Goal: Task Accomplishment & Management: Complete application form

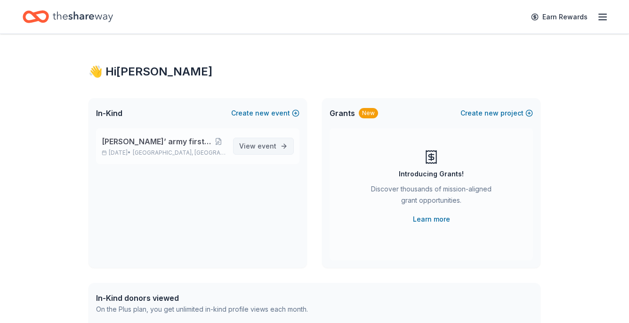
click at [254, 142] on span "View event" at bounding box center [257, 145] width 37 height 11
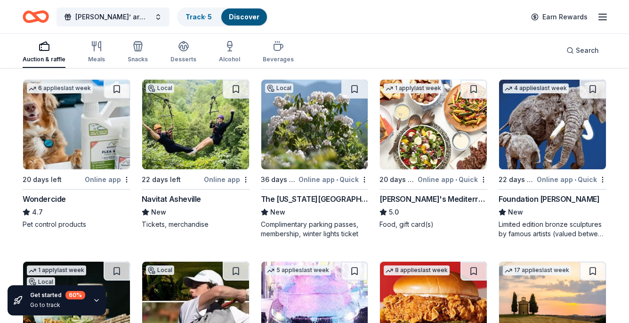
scroll to position [451, 0]
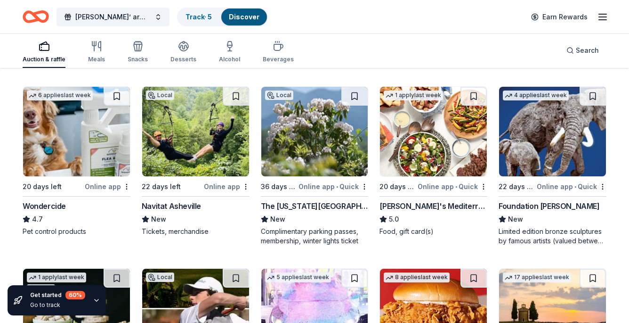
click at [535, 125] on img at bounding box center [552, 132] width 107 height 90
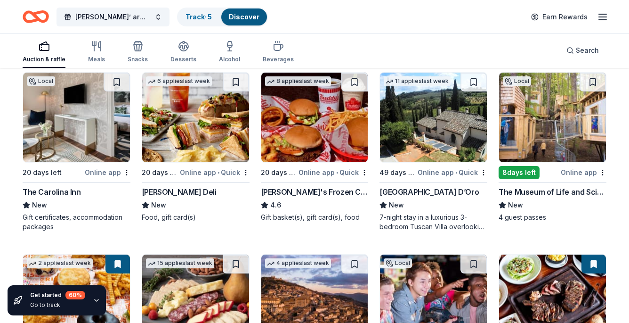
scroll to position [838, 0]
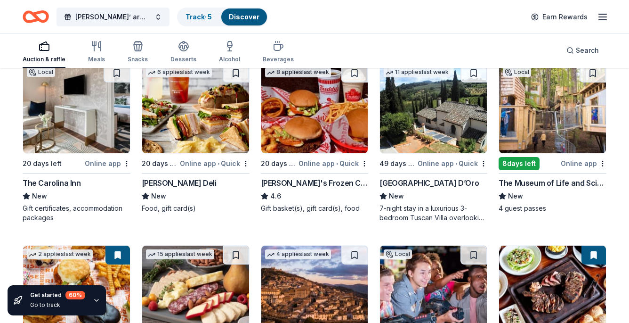
click at [533, 109] on img at bounding box center [552, 109] width 107 height 90
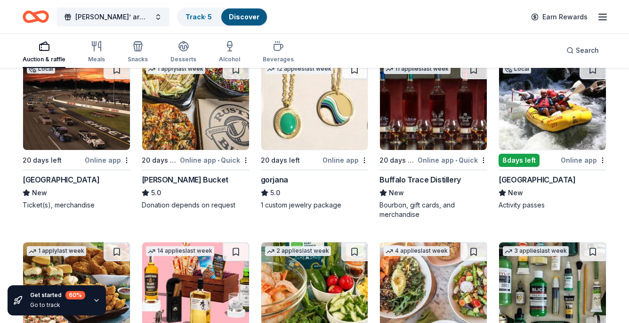
scroll to position [1531, 0]
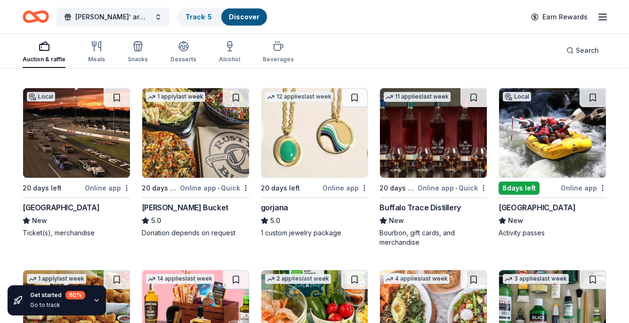
click at [79, 125] on img at bounding box center [76, 133] width 107 height 90
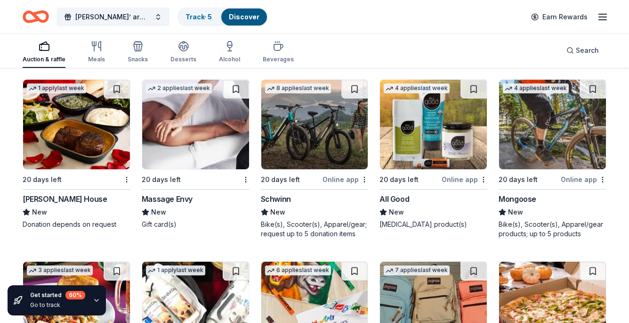
scroll to position [4755, 0]
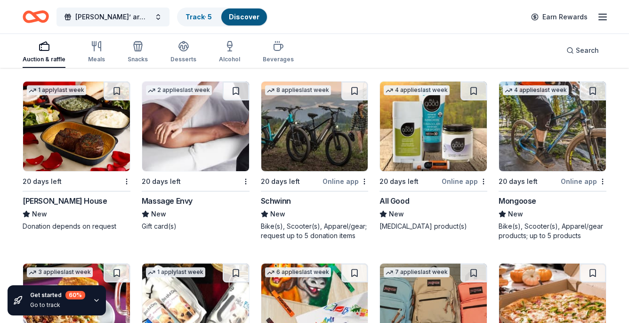
click at [87, 123] on img at bounding box center [76, 127] width 107 height 90
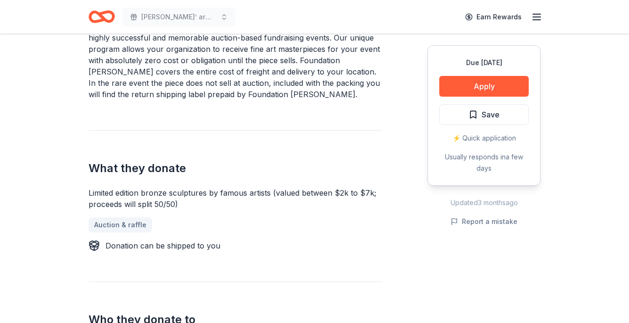
scroll to position [356, 0]
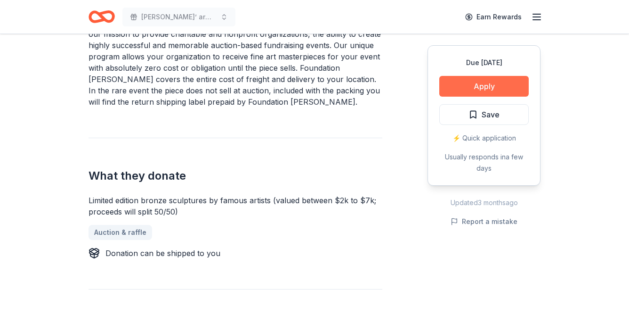
click at [456, 85] on button "Apply" at bounding box center [485, 86] width 90 height 21
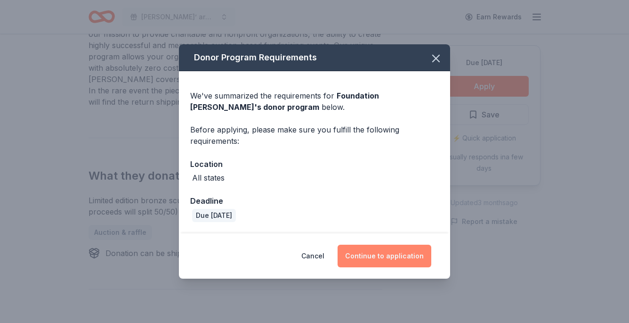
click at [371, 262] on button "Continue to application" at bounding box center [385, 256] width 94 height 23
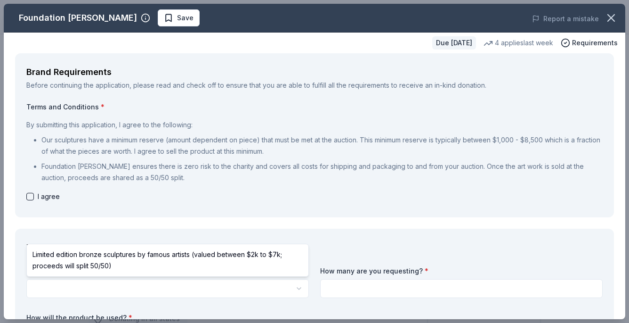
select select "Limited edition bronze sculptures by famous artists (valued between $2k to $7k;…"
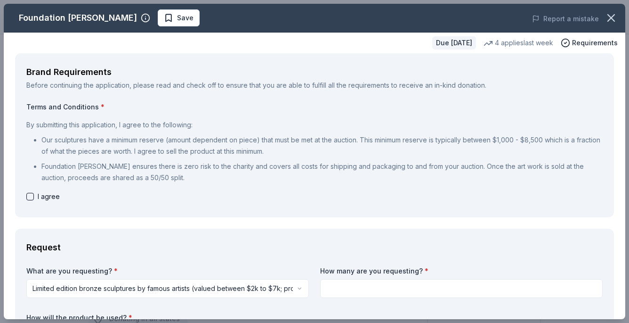
click at [447, 287] on input at bounding box center [461, 288] width 283 height 19
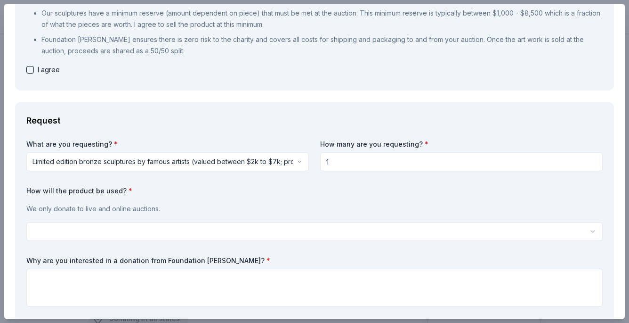
scroll to position [125, 0]
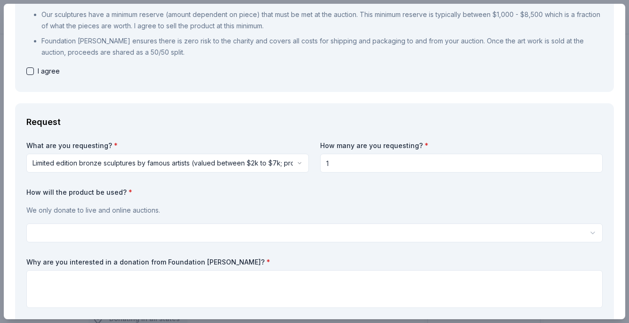
type input "1"
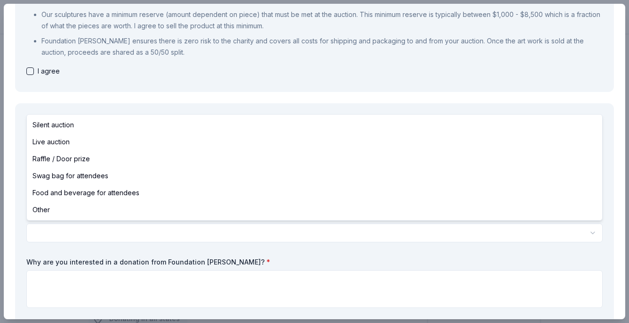
click at [186, 237] on html "Raines’ army first fundraiser Save Apply Due in 22 days Share Foundation Michel…" at bounding box center [314, 161] width 629 height 323
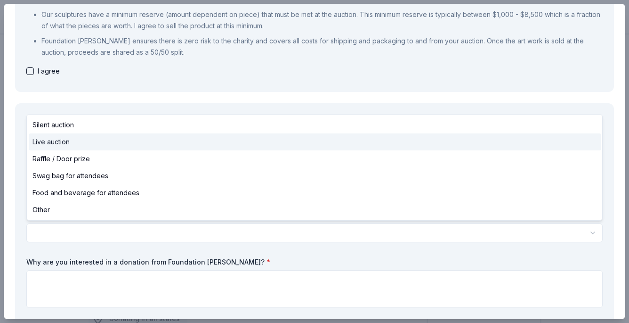
select select "liveAuction"
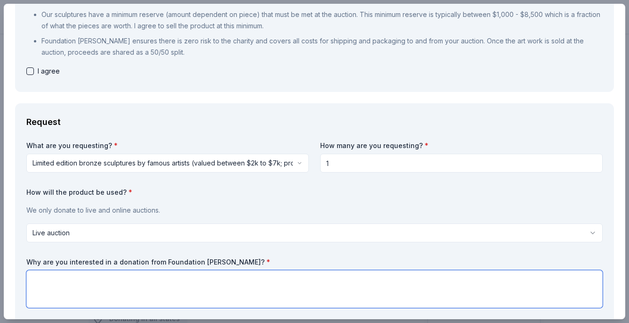
click at [98, 284] on textarea at bounding box center [314, 289] width 577 height 38
type textarea "R"
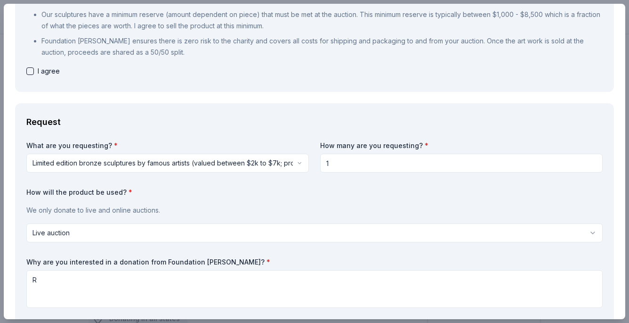
click at [27, 70] on button "button" at bounding box center [30, 71] width 8 height 8
checkbox input "true"
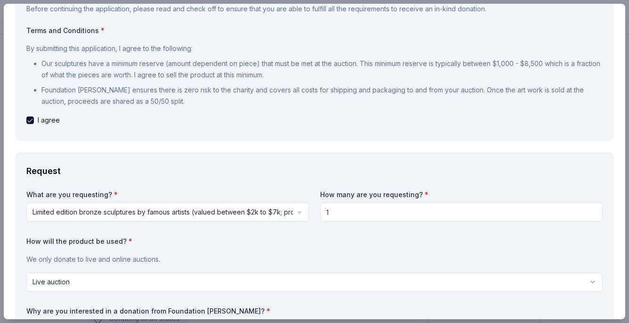
scroll to position [60, 0]
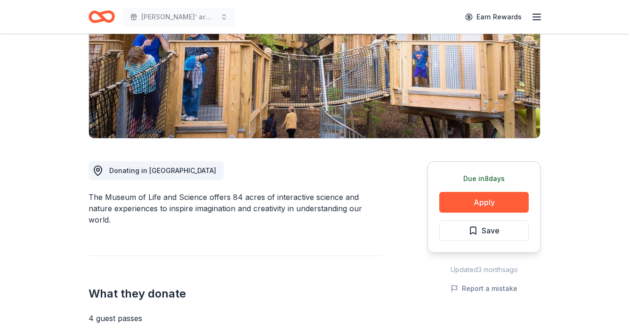
scroll to position [149, 0]
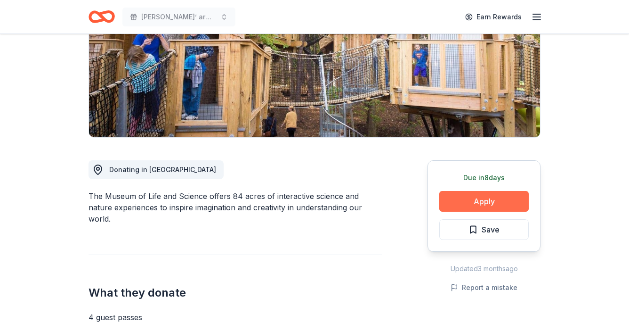
click at [468, 201] on button "Apply" at bounding box center [485, 201] width 90 height 21
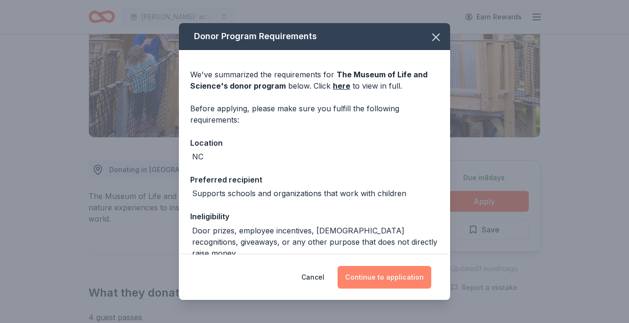
click at [385, 283] on button "Continue to application" at bounding box center [385, 277] width 94 height 23
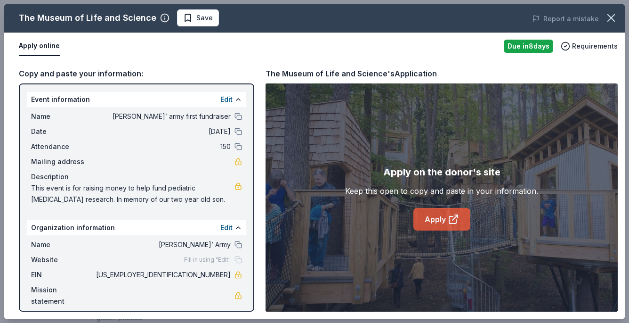
click at [434, 218] on link "Apply" at bounding box center [442, 219] width 57 height 23
drag, startPoint x: 194, startPoint y: 277, endPoint x: 219, endPoint y: 276, distance: 24.5
click at [219, 276] on span "[US_EMPLOYER_IDENTIFICATION_NUMBER]" at bounding box center [162, 274] width 137 height 11
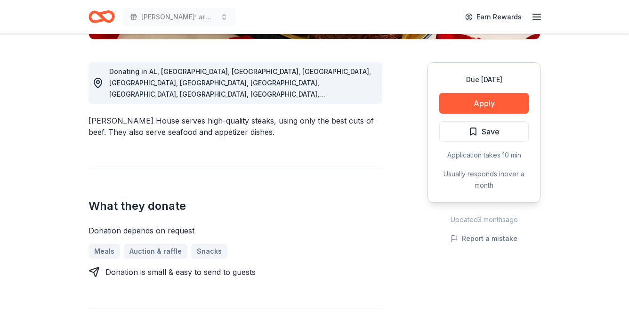
scroll to position [243, 0]
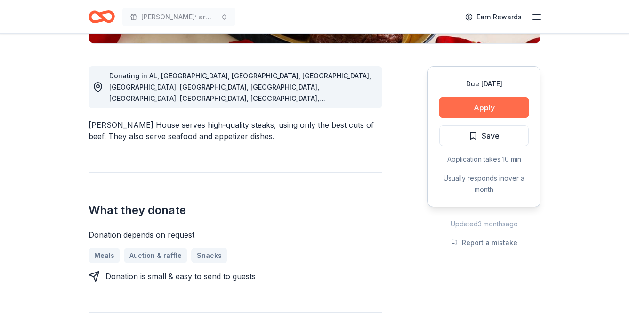
click at [478, 104] on button "Apply" at bounding box center [485, 107] width 90 height 21
